Goal: Task Accomplishment & Management: Use online tool/utility

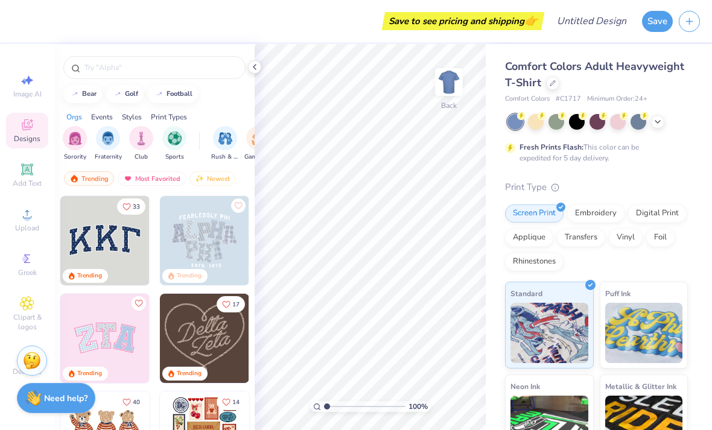
click at [665, 118] on div at bounding box center [597, 122] width 180 height 16
click at [664, 114] on div at bounding box center [597, 122] width 180 height 16
click at [660, 124] on icon at bounding box center [658, 122] width 10 height 10
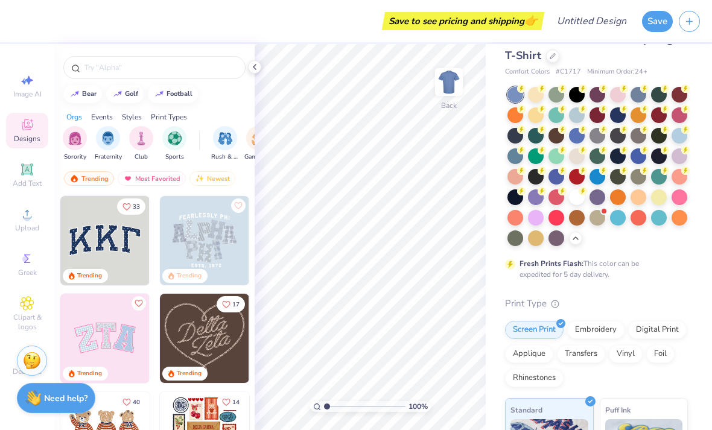
scroll to position [33, 0]
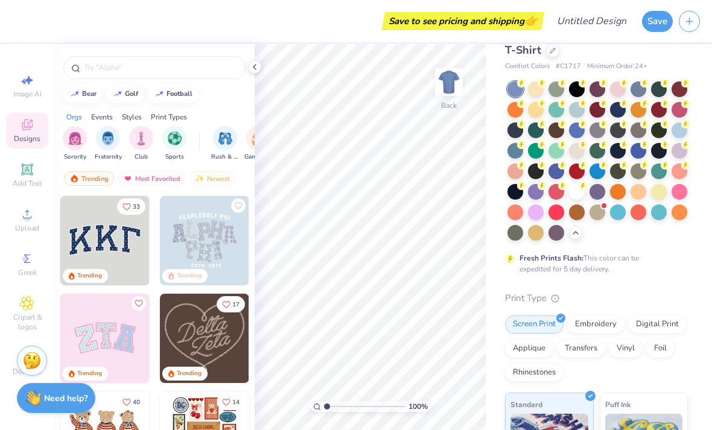
click at [573, 195] on div at bounding box center [577, 192] width 16 height 16
click at [579, 91] on div at bounding box center [577, 89] width 16 height 16
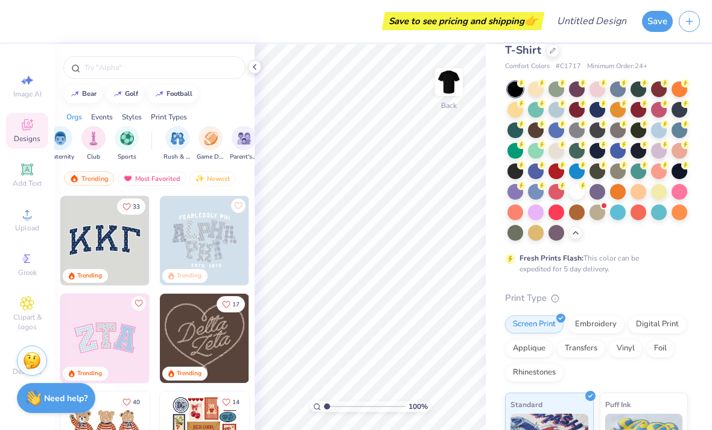
scroll to position [0, 57]
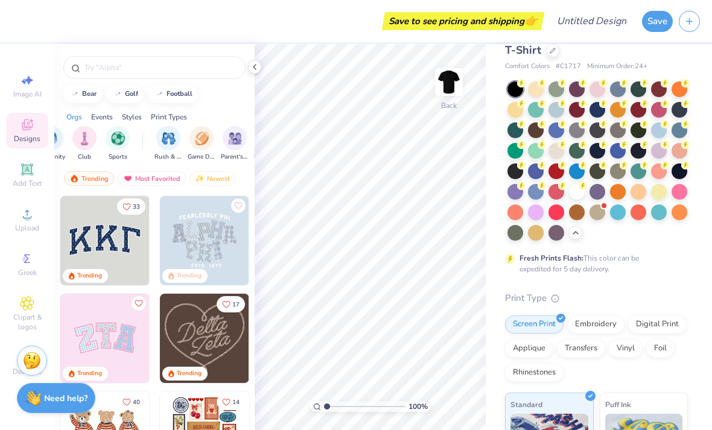
click at [118, 144] on img "filter for Sports" at bounding box center [118, 139] width 14 height 14
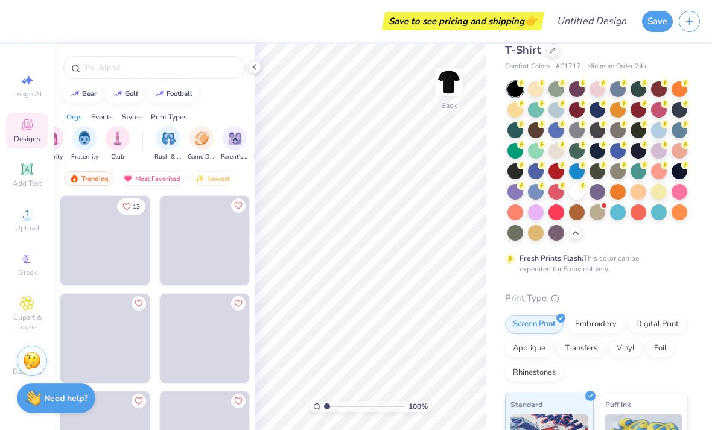
click at [190, 135] on div "filter for Game Day" at bounding box center [201, 138] width 24 height 24
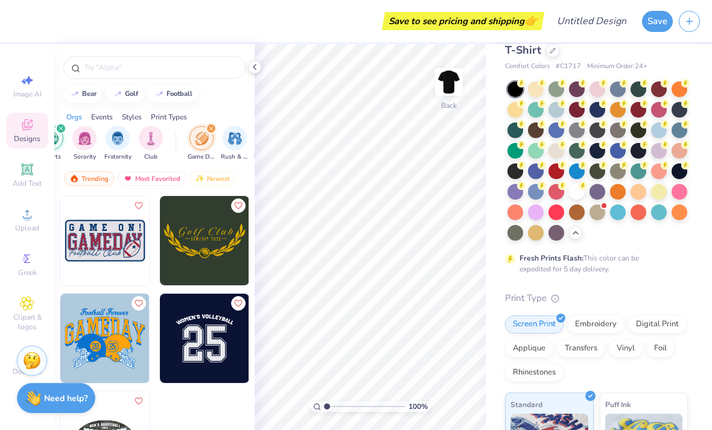
scroll to position [0, 21]
click at [217, 127] on div "filter for Game Day" at bounding box center [213, 128] width 11 height 11
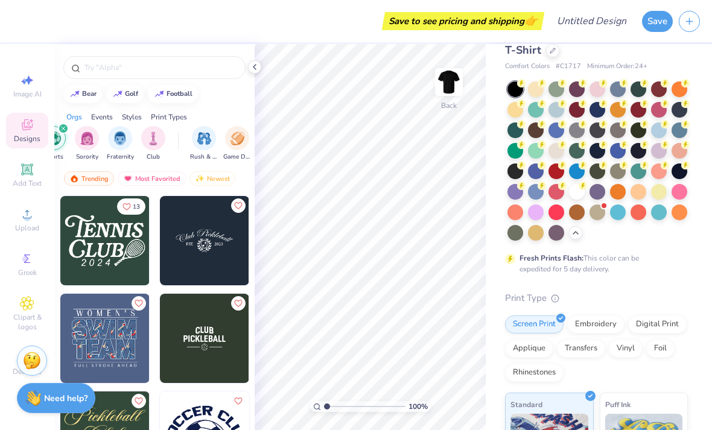
click at [188, 97] on div "football" at bounding box center [180, 94] width 26 height 7
type input "football"
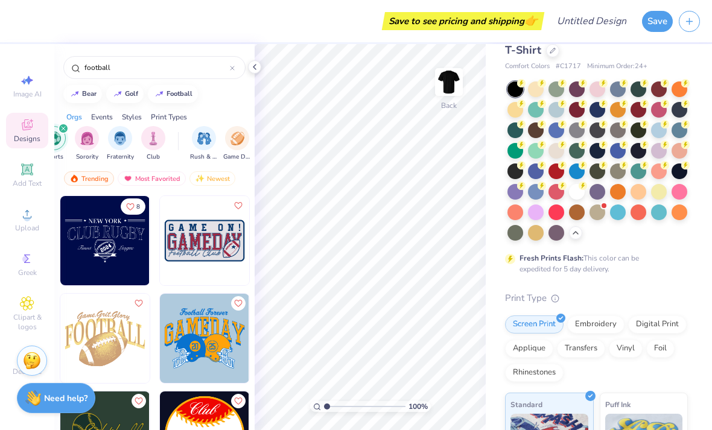
click at [200, 74] on input "football" at bounding box center [156, 68] width 147 height 12
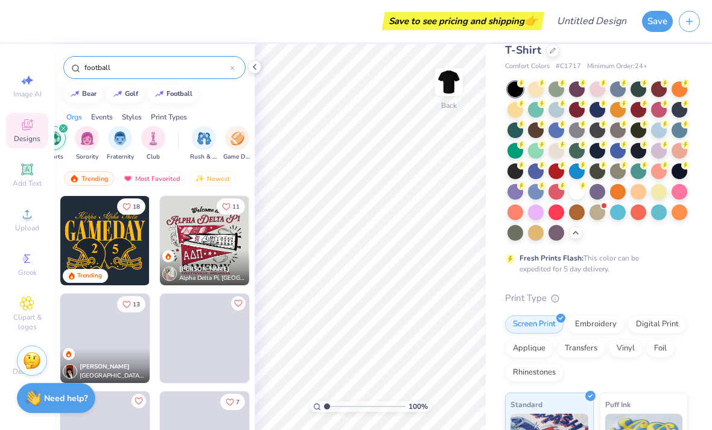
click at [231, 69] on icon at bounding box center [232, 68] width 5 height 5
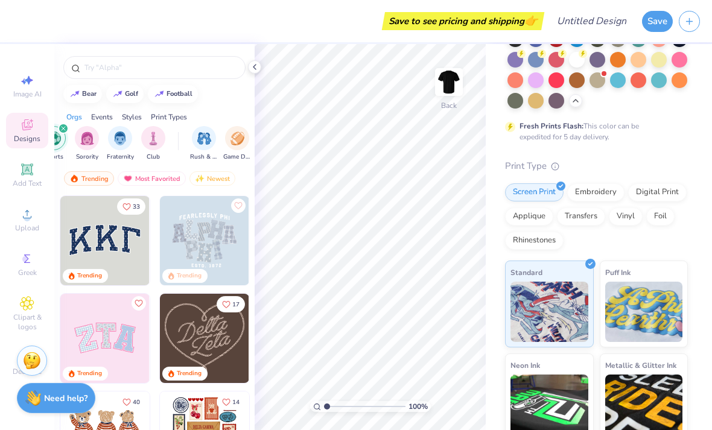
scroll to position [164, 0]
click at [620, 224] on div "Screen Print Embroidery Digital Print Applique Transfers Vinyl Foil Rhinestones" at bounding box center [596, 217] width 183 height 66
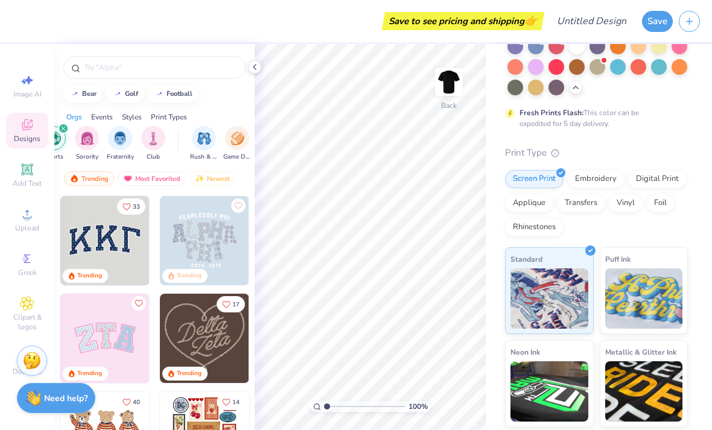
scroll to position [175, 0]
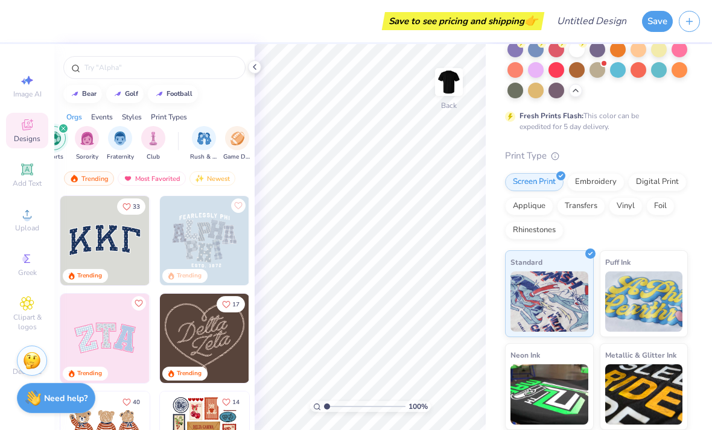
click at [609, 188] on div "Embroidery" at bounding box center [595, 182] width 57 height 18
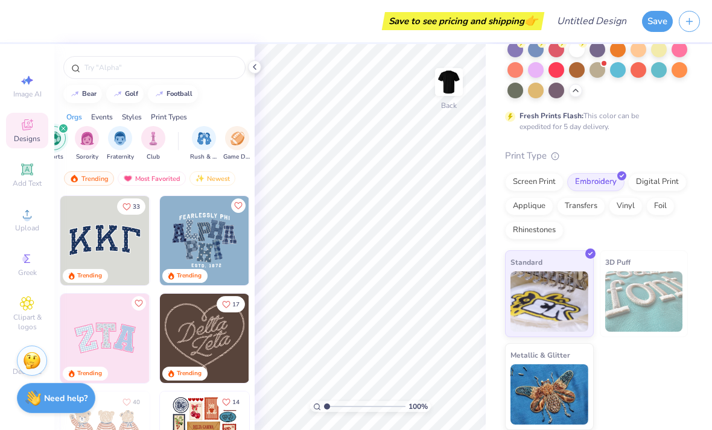
scroll to position [174, 0]
click at [539, 181] on div "Screen Print" at bounding box center [534, 183] width 59 height 18
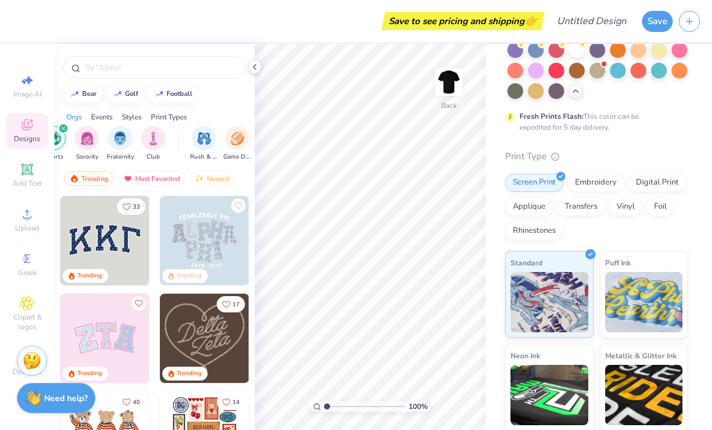
click at [613, 209] on div "Vinyl" at bounding box center [626, 207] width 34 height 18
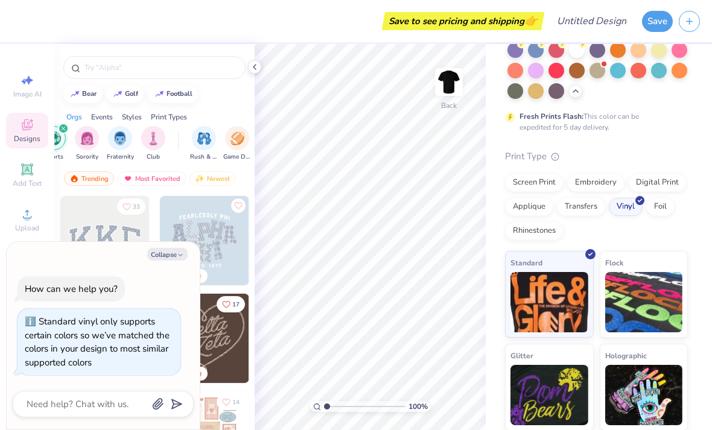
click at [541, 185] on div "Screen Print" at bounding box center [534, 183] width 59 height 18
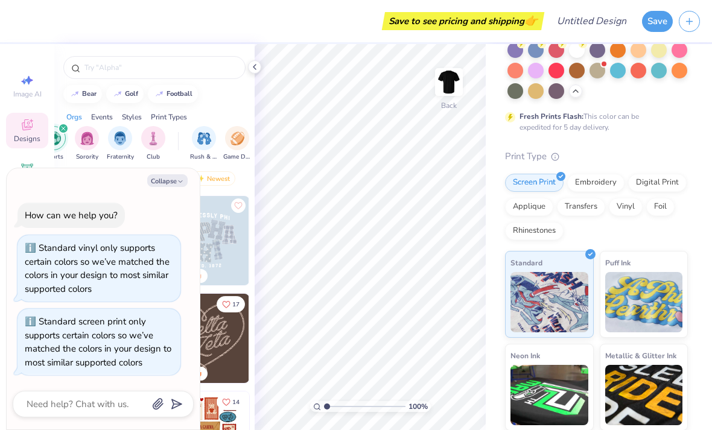
click at [169, 185] on button "Collapse" at bounding box center [167, 180] width 40 height 13
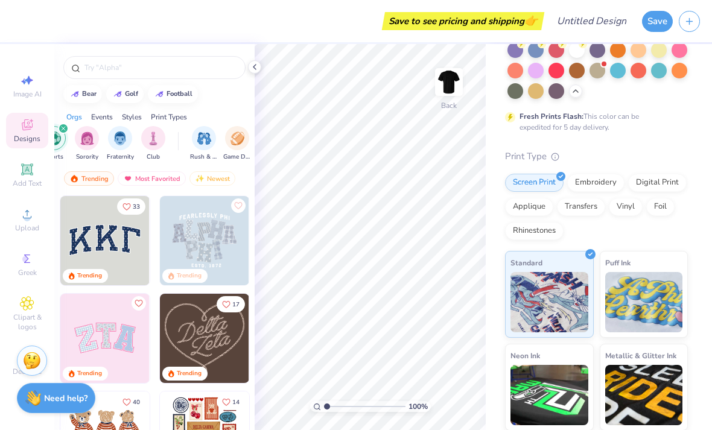
type textarea "x"
click at [7, 296] on div "Image AI Designs Add Text Upload Greek Clipart & logos Decorate" at bounding box center [27, 224] width 42 height 313
click at [28, 220] on circle at bounding box center [27, 218] width 7 height 7
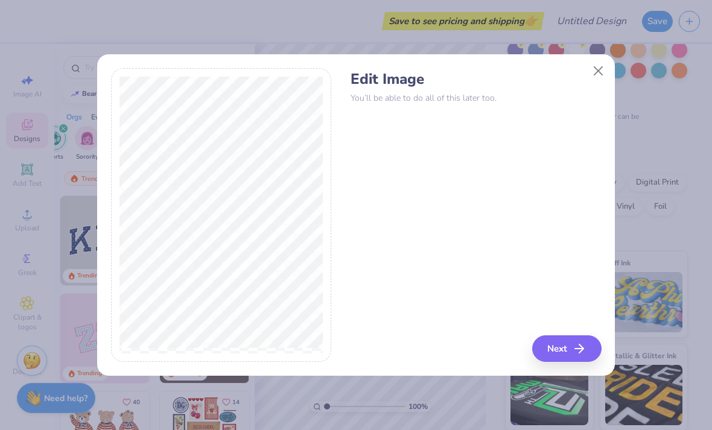
click at [337, 340] on div "Edit Image You’ll be able to do all of this later too. Next" at bounding box center [356, 215] width 491 height 294
click at [576, 349] on icon "button" at bounding box center [579, 348] width 14 height 14
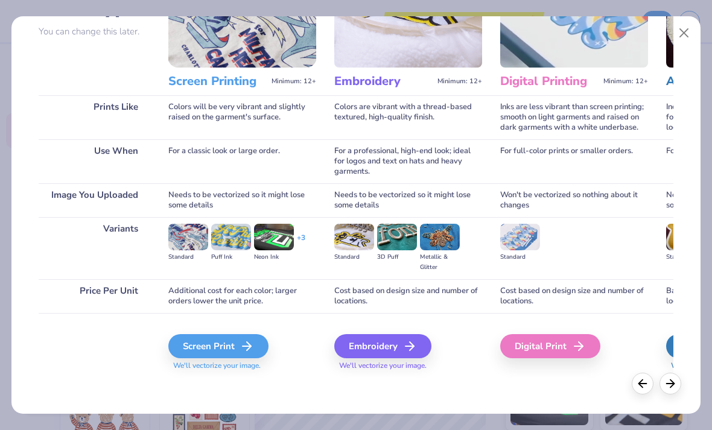
scroll to position [111, 0]
click at [235, 348] on div "Screen Print" at bounding box center [218, 346] width 100 height 24
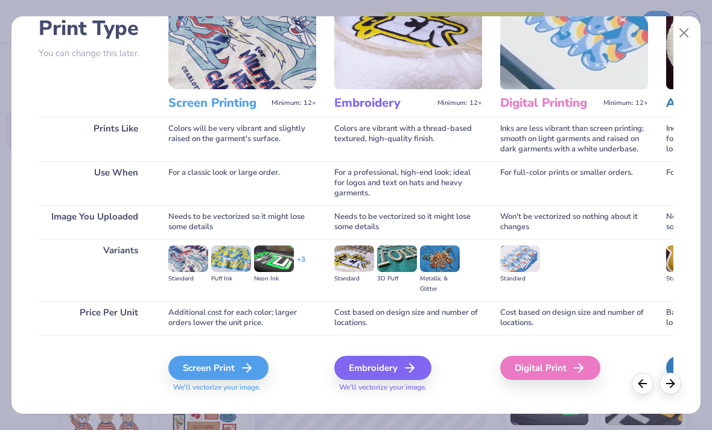
scroll to position [86, 0]
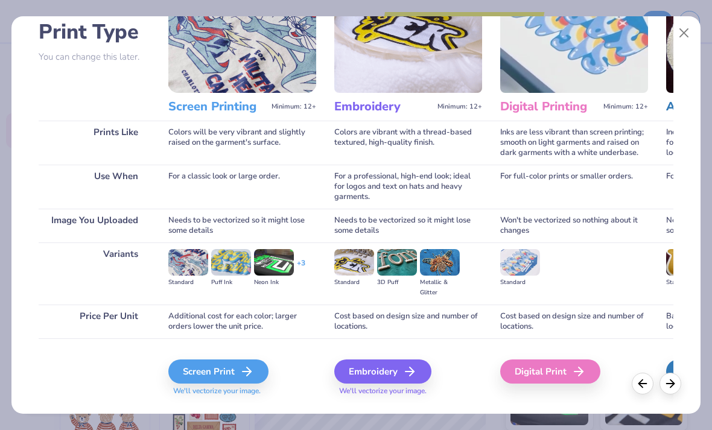
click at [248, 368] on icon at bounding box center [247, 371] width 14 height 14
click at [250, 370] on icon at bounding box center [247, 371] width 14 height 14
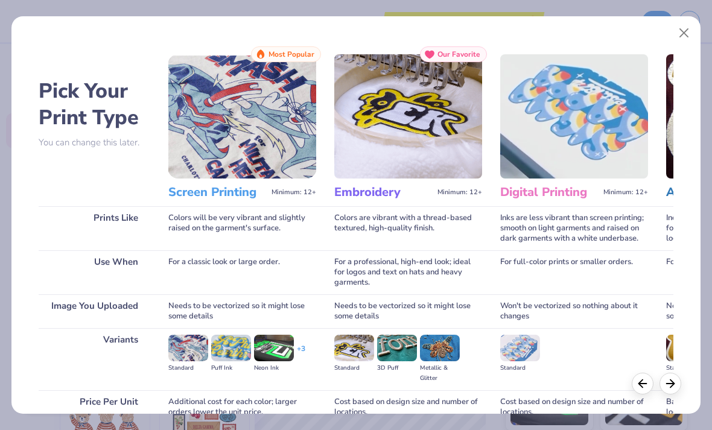
scroll to position [0, 0]
click at [228, 178] on img at bounding box center [242, 116] width 148 height 124
click at [261, 149] on img at bounding box center [242, 116] width 148 height 124
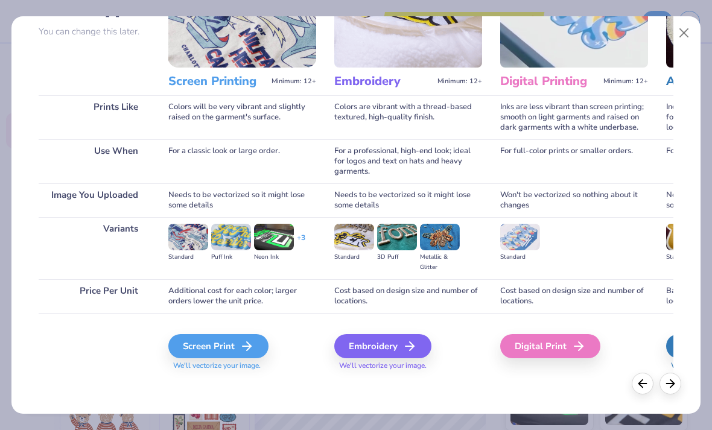
scroll to position [111, 0]
click at [217, 353] on div "Screen Print" at bounding box center [218, 346] width 100 height 24
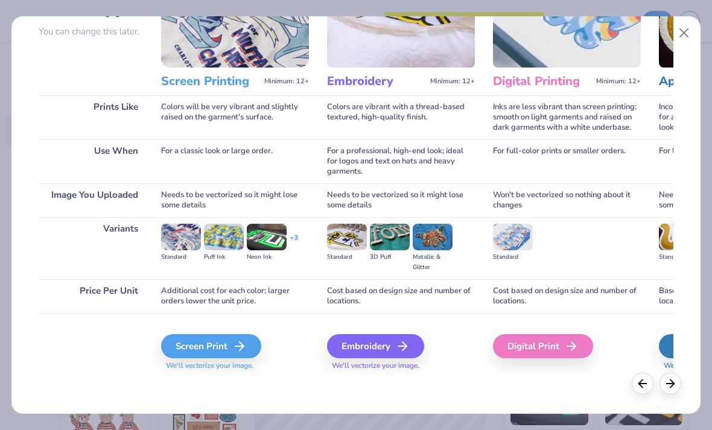
click at [694, 23] on button "Close" at bounding box center [684, 33] width 23 height 23
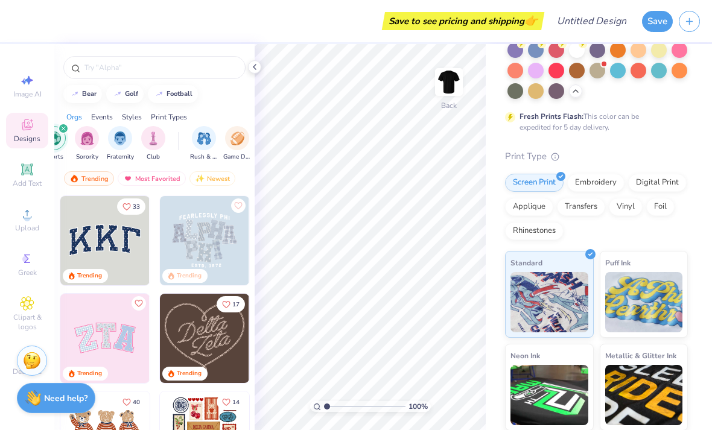
click at [29, 221] on circle at bounding box center [27, 218] width 7 height 7
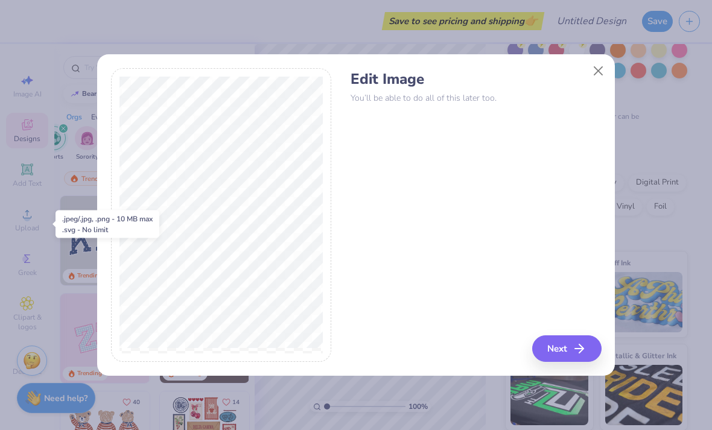
click at [576, 347] on icon "button" at bounding box center [579, 348] width 14 height 14
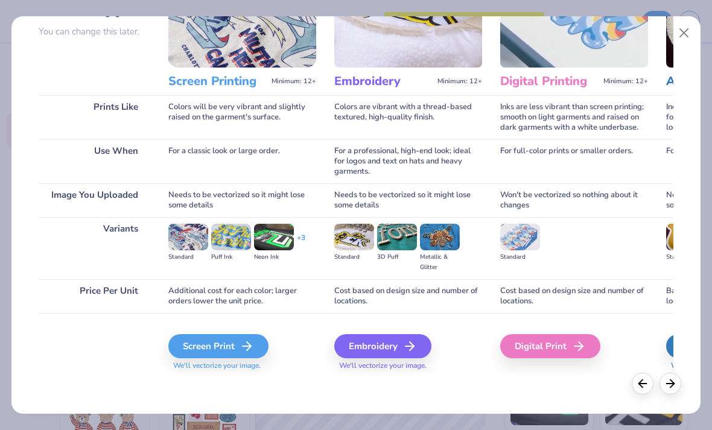
scroll to position [111, 0]
click at [245, 345] on icon at bounding box center [247, 346] width 14 height 14
click at [242, 349] on div "Screen Print" at bounding box center [218, 346] width 100 height 24
click at [238, 351] on div "Screen Print" at bounding box center [218, 346] width 100 height 24
